Goal: Transaction & Acquisition: Book appointment/travel/reservation

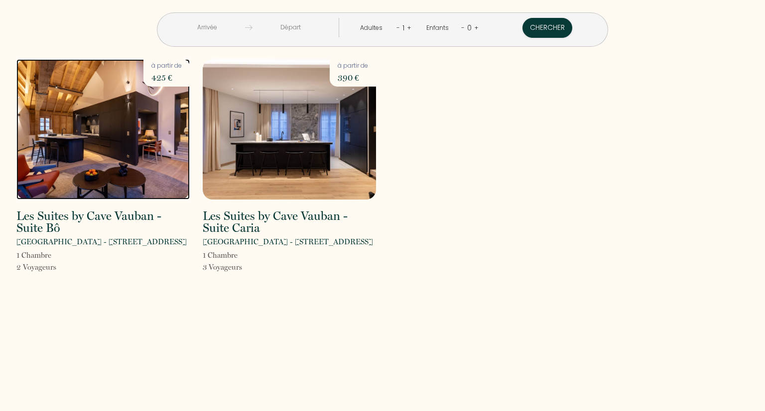
click at [127, 154] on img at bounding box center [102, 129] width 173 height 140
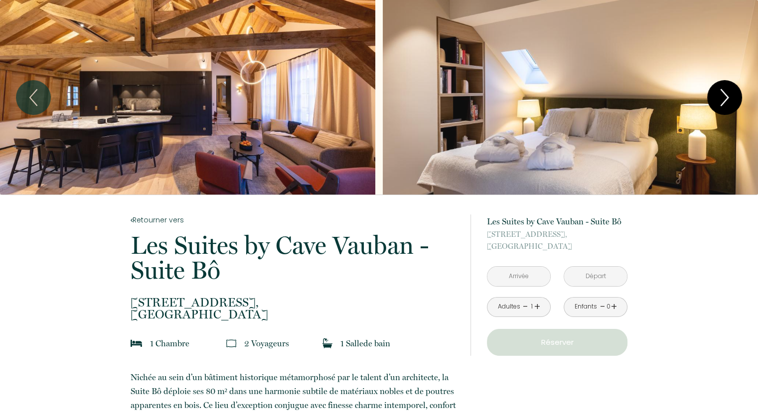
click at [718, 102] on icon "Next" at bounding box center [724, 98] width 21 height 30
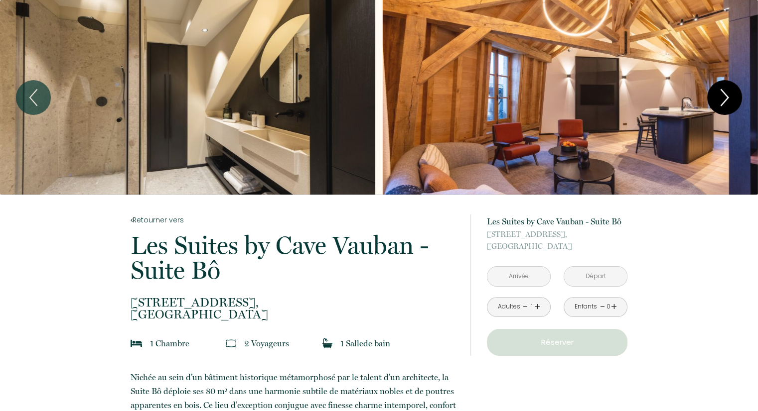
click at [718, 102] on icon "Next" at bounding box center [724, 98] width 21 height 30
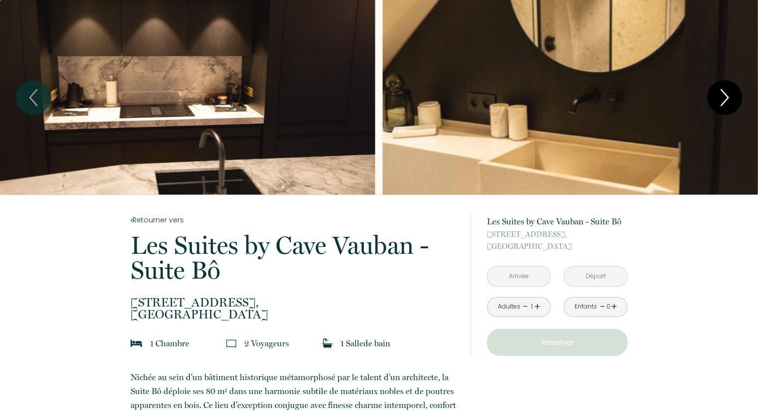
click at [718, 102] on icon "Next" at bounding box center [724, 98] width 21 height 30
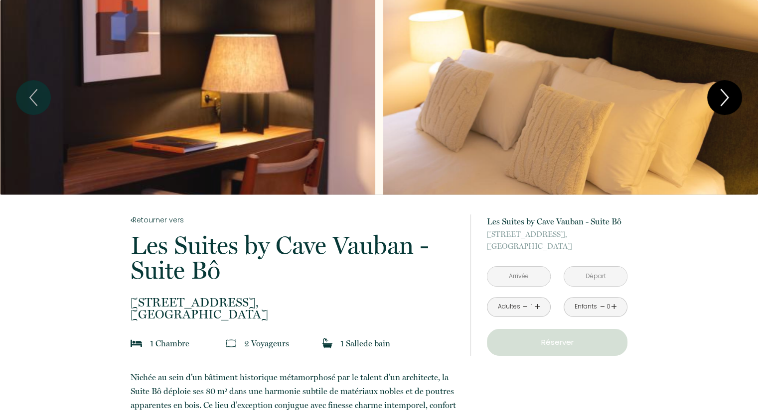
click at [718, 102] on icon "Next" at bounding box center [724, 98] width 21 height 30
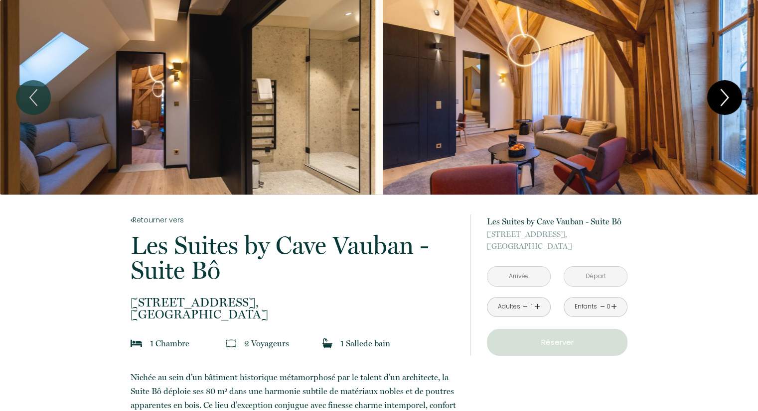
click at [718, 102] on icon "Next" at bounding box center [724, 98] width 21 height 30
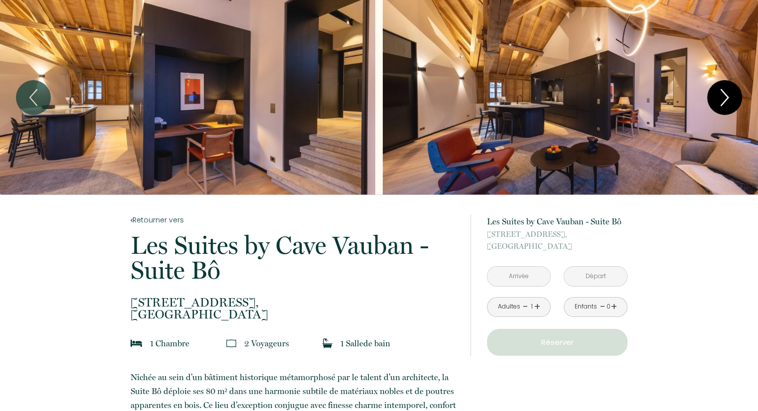
click at [718, 102] on icon "Next" at bounding box center [724, 98] width 21 height 30
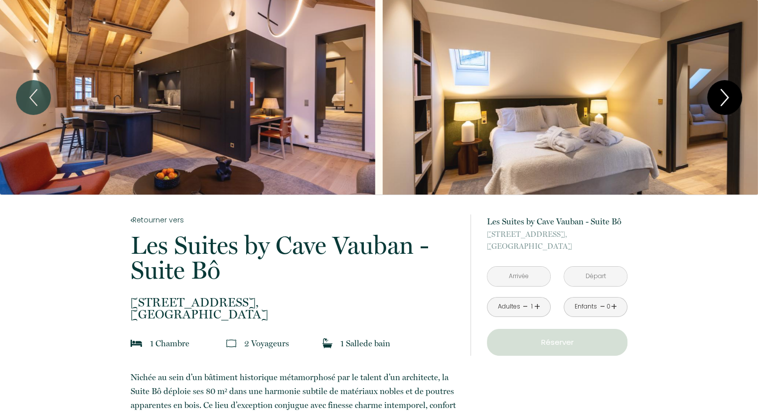
click at [718, 102] on icon "Next" at bounding box center [724, 98] width 21 height 30
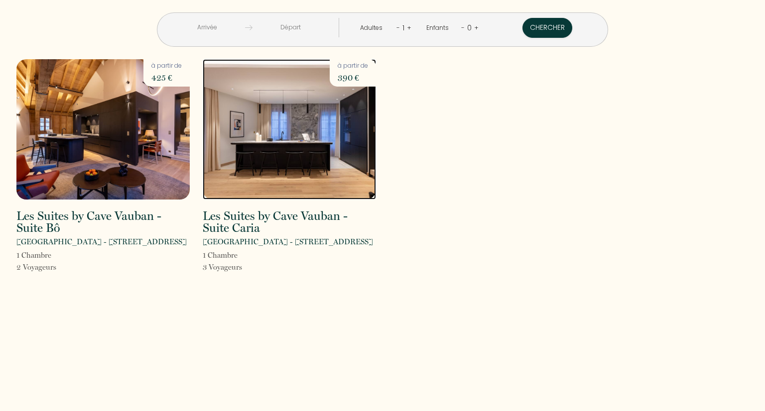
click at [239, 164] on img at bounding box center [289, 129] width 173 height 140
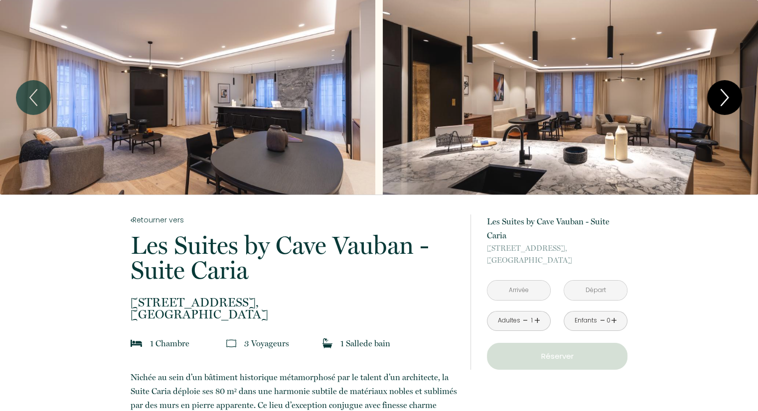
click at [722, 101] on icon "Next" at bounding box center [724, 98] width 21 height 30
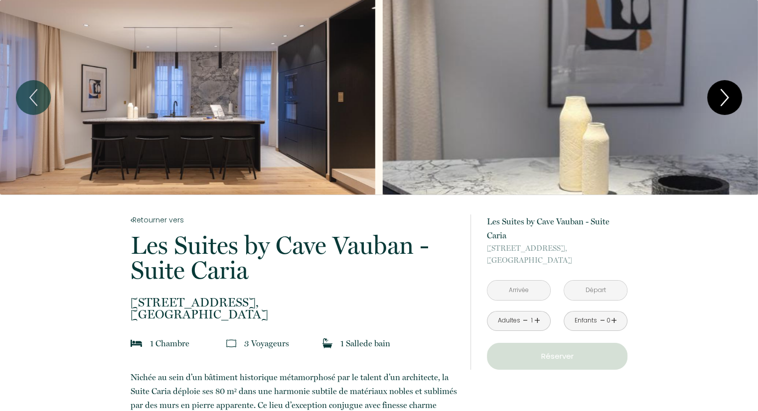
click at [722, 101] on icon "Next" at bounding box center [724, 98] width 21 height 30
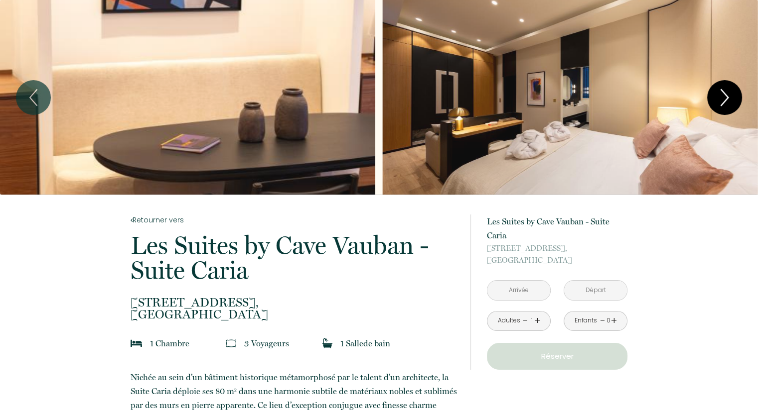
click at [722, 101] on icon "Next" at bounding box center [724, 98] width 21 height 30
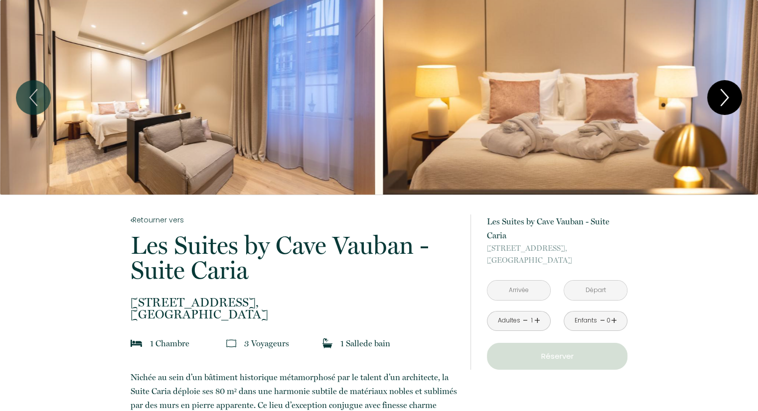
click at [722, 101] on icon "Next" at bounding box center [724, 98] width 21 height 30
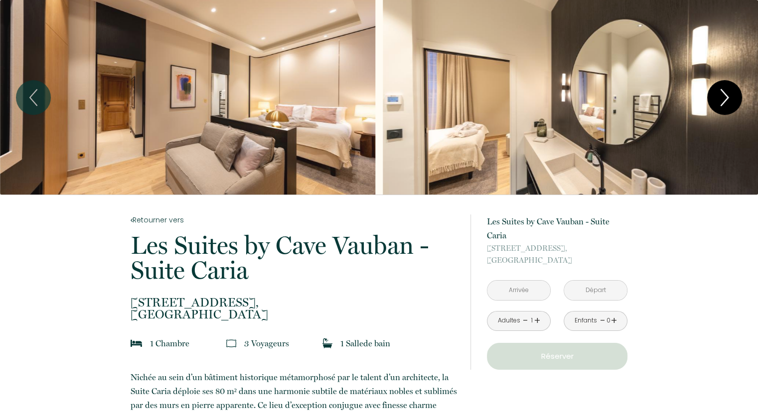
click at [722, 101] on icon "Next" at bounding box center [724, 98] width 21 height 30
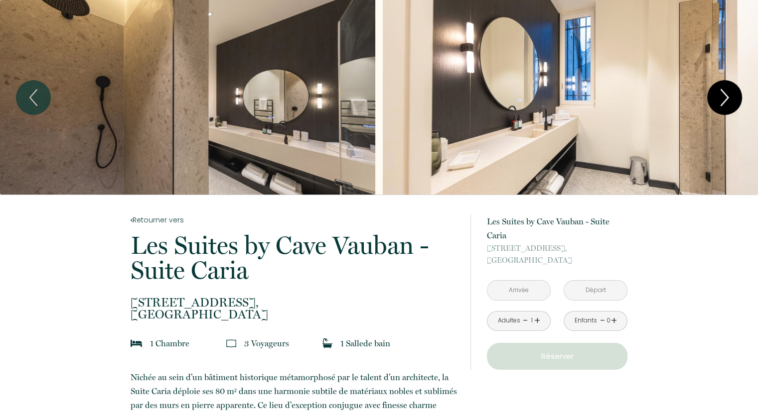
click at [722, 101] on icon "Next" at bounding box center [724, 98] width 21 height 30
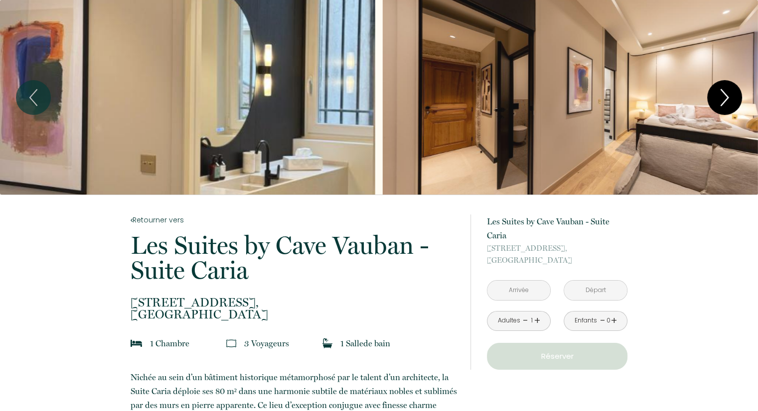
click at [722, 101] on icon "Next" at bounding box center [724, 98] width 21 height 30
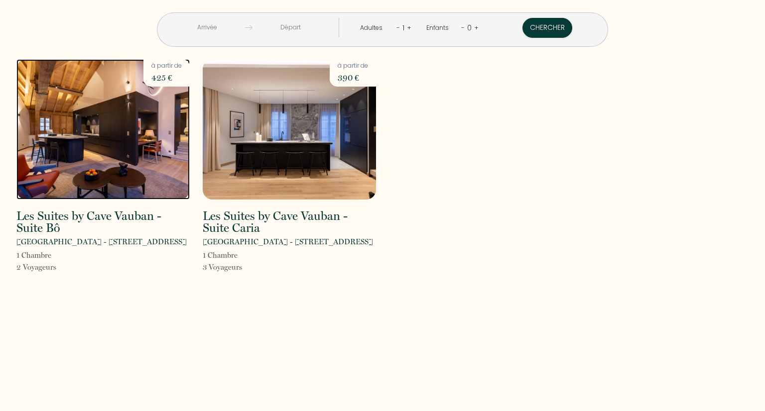
click at [147, 120] on img at bounding box center [102, 129] width 173 height 140
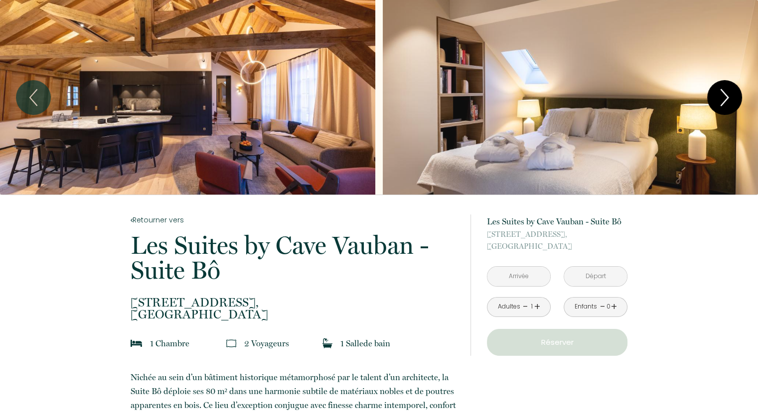
click at [728, 86] on icon "Next" at bounding box center [724, 98] width 21 height 30
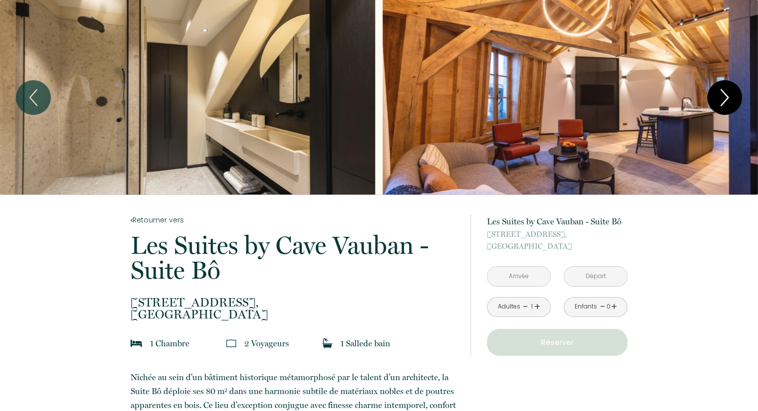
click at [728, 86] on icon "Next" at bounding box center [724, 98] width 21 height 30
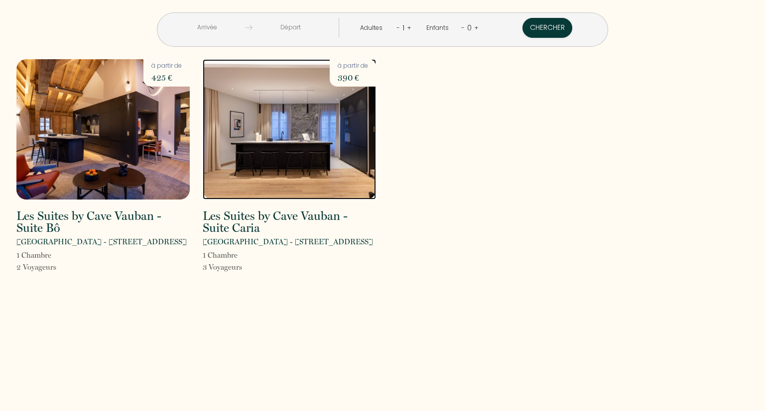
click at [284, 148] on img at bounding box center [289, 129] width 173 height 140
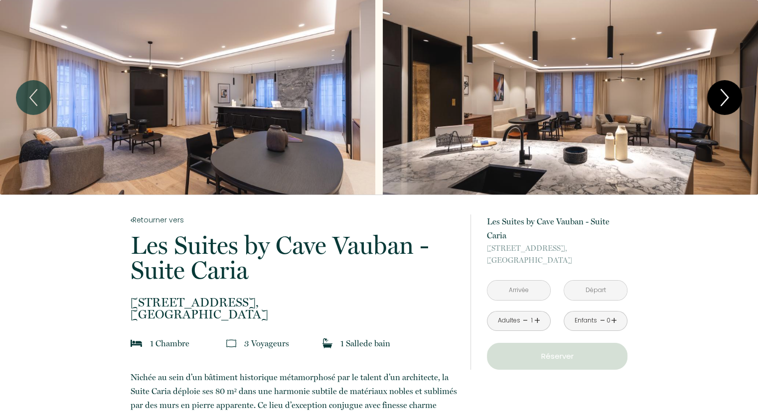
click at [723, 97] on icon "Next" at bounding box center [724, 98] width 21 height 30
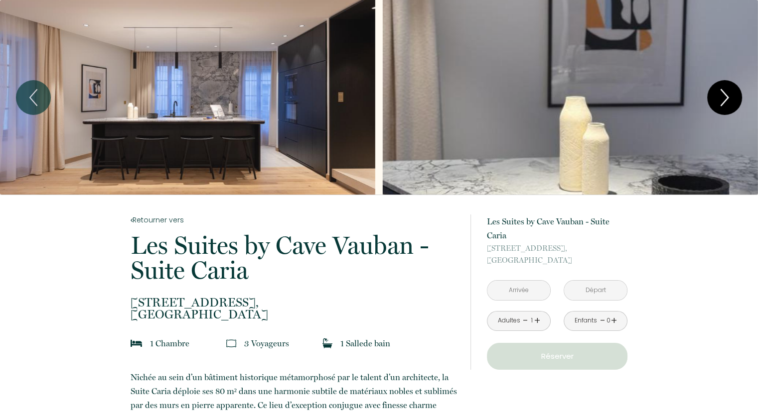
click at [723, 97] on icon "Next" at bounding box center [724, 98] width 21 height 30
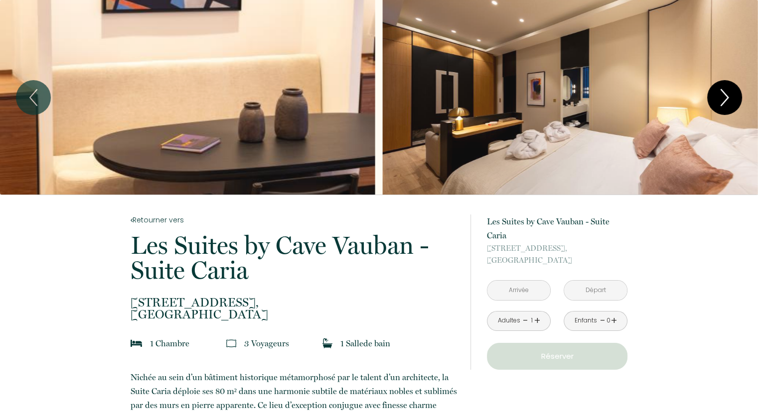
click at [723, 97] on icon "Next" at bounding box center [724, 98] width 21 height 30
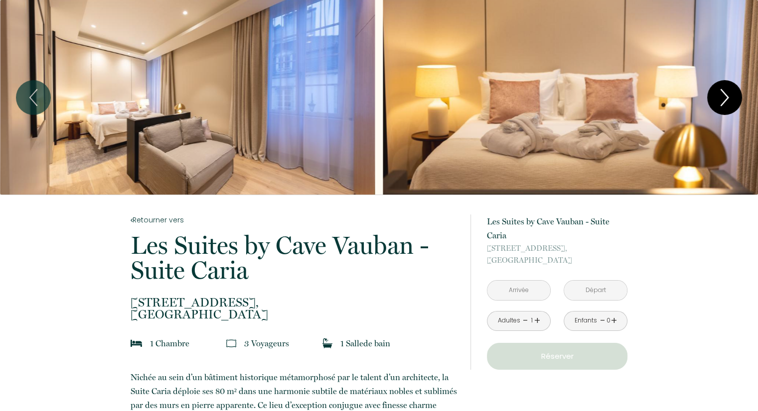
click at [723, 97] on icon "Next" at bounding box center [724, 98] width 21 height 30
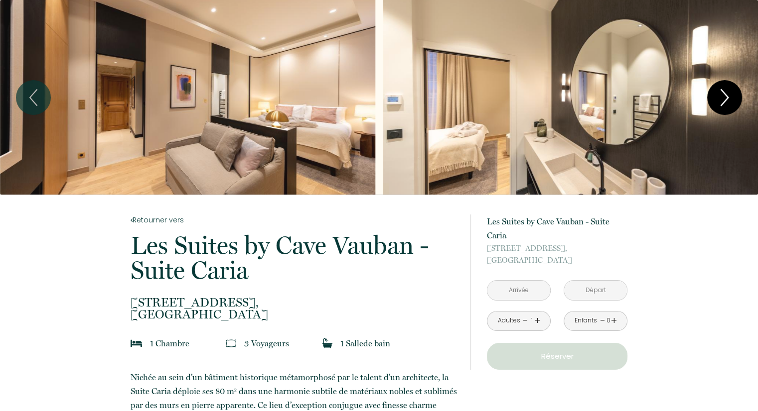
click at [723, 97] on icon "Next" at bounding box center [724, 98] width 21 height 30
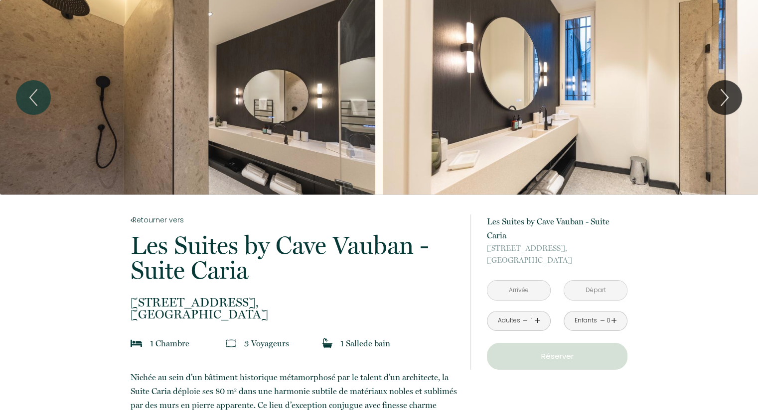
click at [210, 274] on p "Les Suites by Cave Vauban - Suite Caria" at bounding box center [293, 258] width 327 height 50
copy p "Caria"
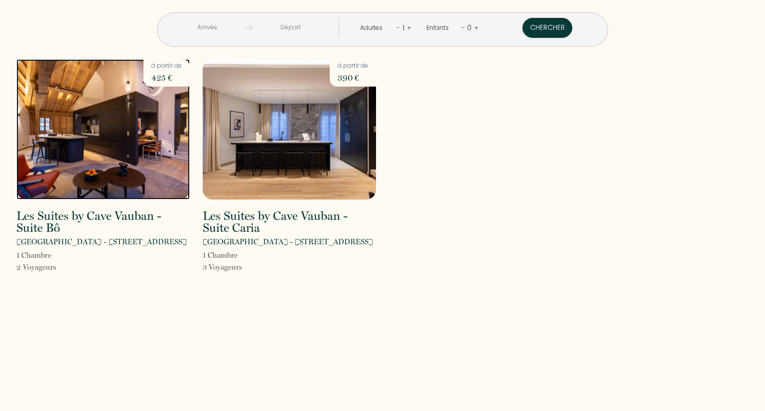
click at [93, 138] on img at bounding box center [102, 129] width 173 height 140
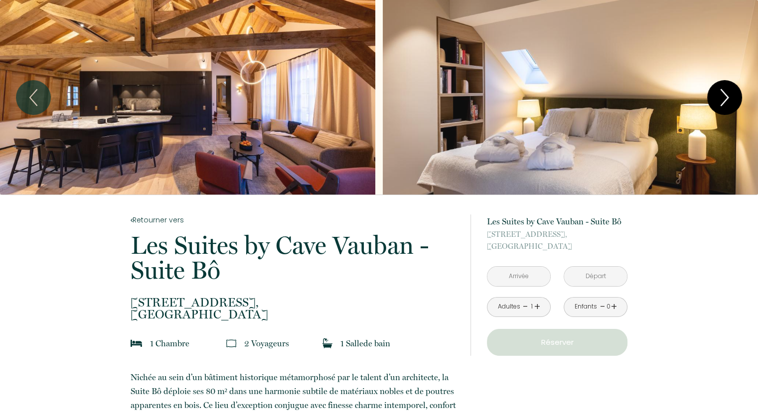
click at [723, 98] on icon "Next" at bounding box center [724, 98] width 21 height 30
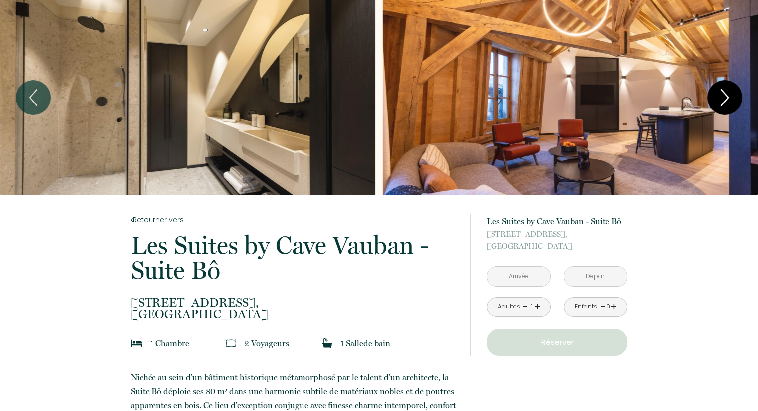
click at [723, 98] on icon "Next" at bounding box center [724, 98] width 21 height 30
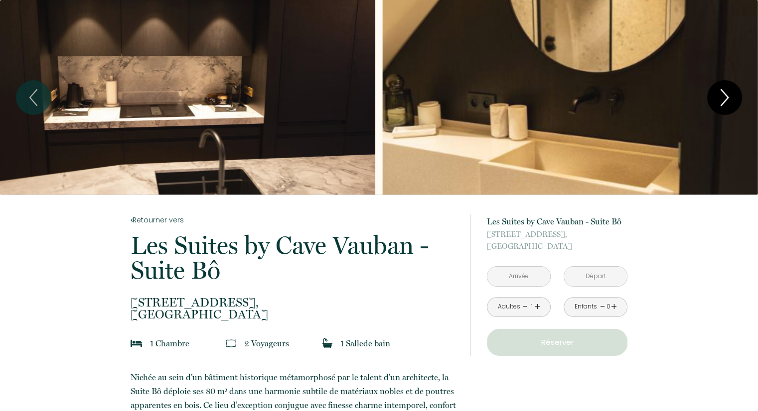
click at [723, 98] on icon "Next" at bounding box center [724, 98] width 21 height 30
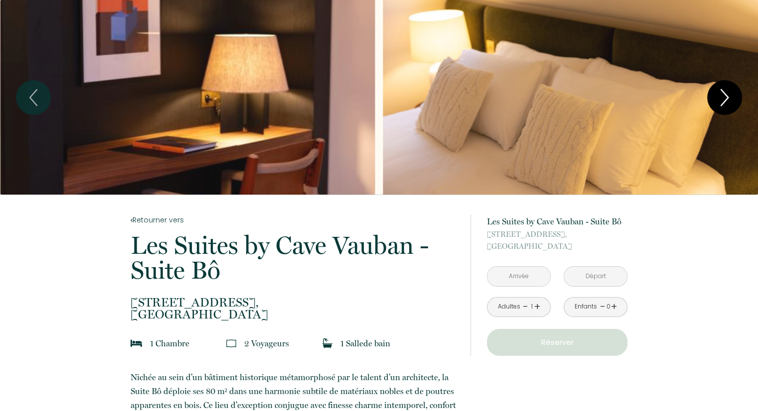
click at [723, 98] on icon "Next" at bounding box center [724, 98] width 21 height 30
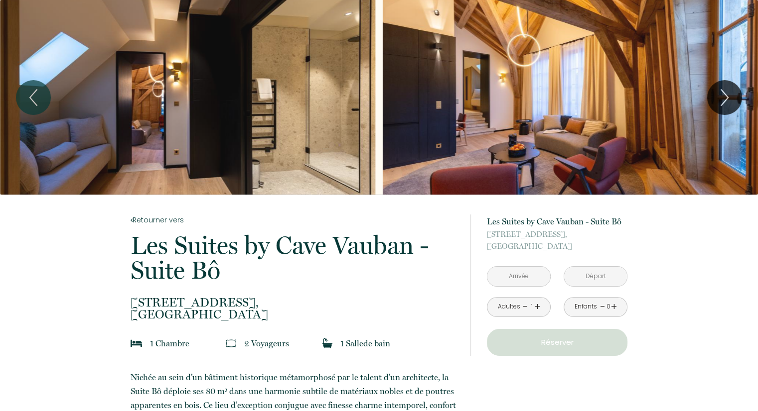
click at [229, 123] on div "Slideshow" at bounding box center [187, 97] width 375 height 195
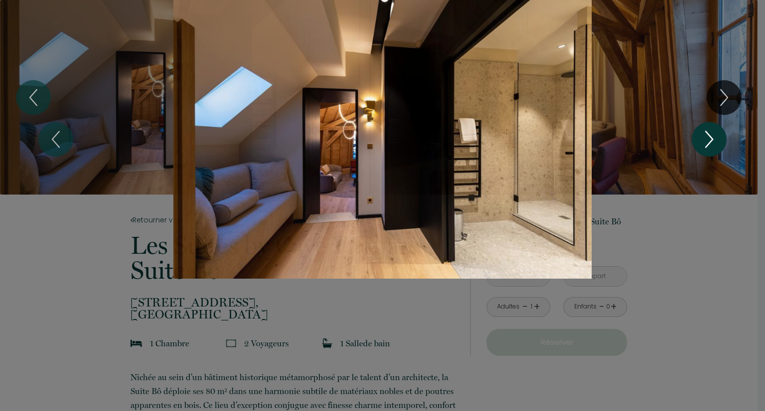
click at [709, 135] on icon "Next" at bounding box center [709, 139] width 7 height 16
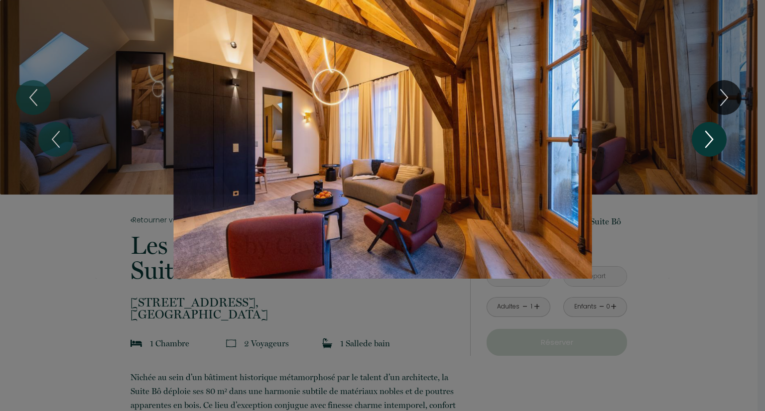
click at [709, 135] on icon "Next" at bounding box center [709, 139] width 7 height 16
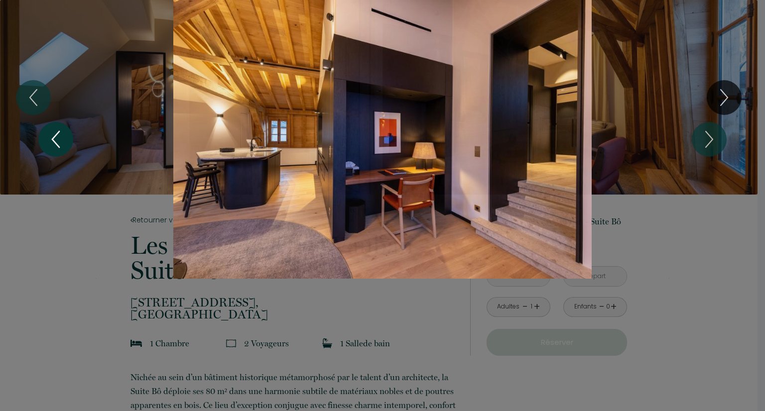
click at [51, 144] on icon "Previous" at bounding box center [55, 140] width 21 height 30
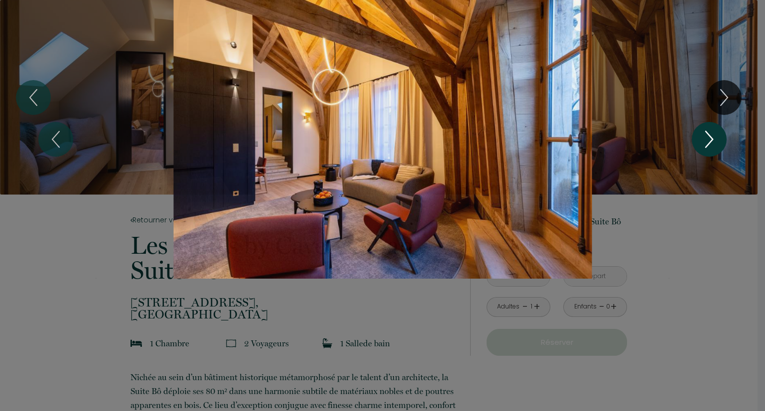
click at [706, 132] on icon "Next" at bounding box center [709, 139] width 7 height 16
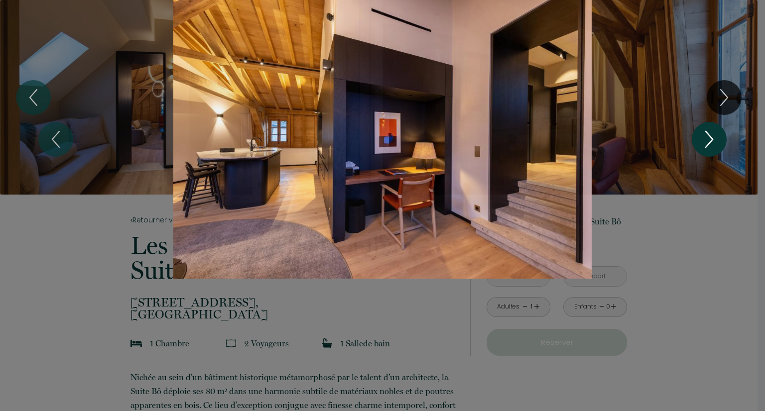
click at [706, 132] on icon "Next" at bounding box center [709, 139] width 7 height 16
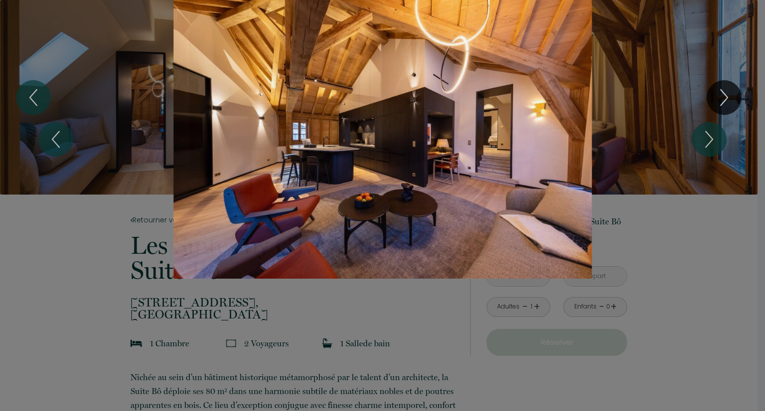
drag, startPoint x: 706, startPoint y: 132, endPoint x: 462, endPoint y: 98, distance: 246.4
click at [386, 104] on div "1 2 3 4 5 6 7 8 9 10 11 12 13 14 15 16 17 18 19 20 21 22 23 24 25 26 27" at bounding box center [383, 139] width 574 height 279
click at [181, 293] on div at bounding box center [382, 205] width 765 height 411
click at [143, 283] on div at bounding box center [382, 205] width 765 height 411
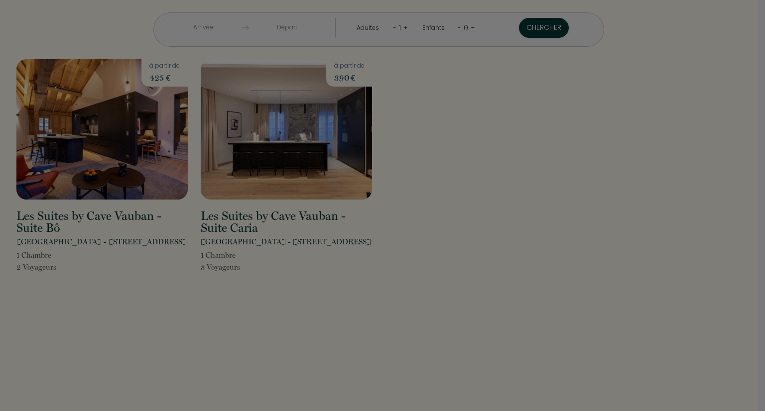
click at [51, 224] on div at bounding box center [382, 205] width 765 height 411
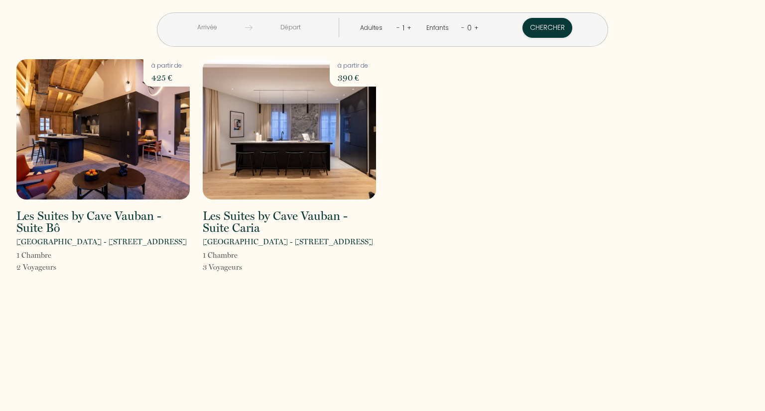
drag, startPoint x: 161, startPoint y: 216, endPoint x: 178, endPoint y: 227, distance: 20.2
click at [178, 227] on h2 "Les Suites by Cave Vauban - Suite Bô" at bounding box center [102, 222] width 173 height 24
copy h2 "Suite Bô"
